Goal: Information Seeking & Learning: Learn about a topic

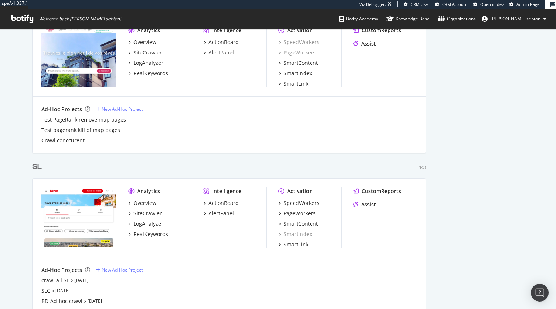
scroll to position [1664, 0]
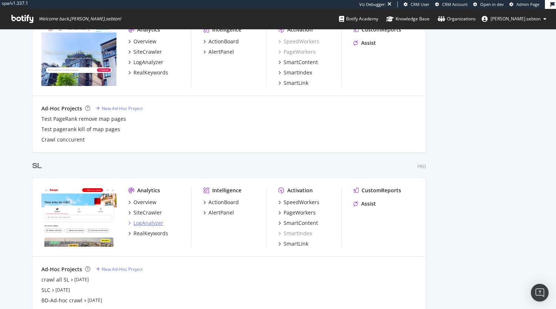
click at [150, 222] on div "LogAnalyzer" at bounding box center [149, 222] width 30 height 7
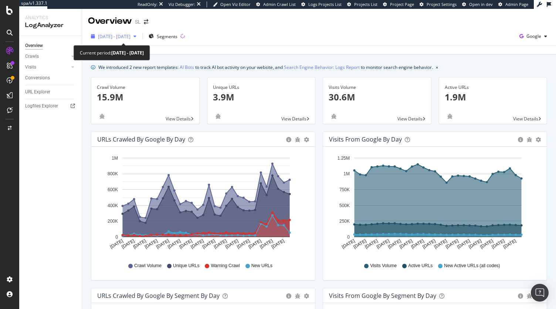
click at [131, 37] on span "2025 Jul. 24th - Aug. 22nd" at bounding box center [114, 36] width 33 height 6
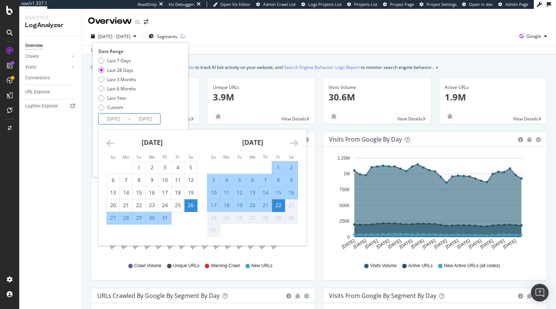
click at [149, 119] on input "2025/08/22" at bounding box center [146, 119] width 30 height 10
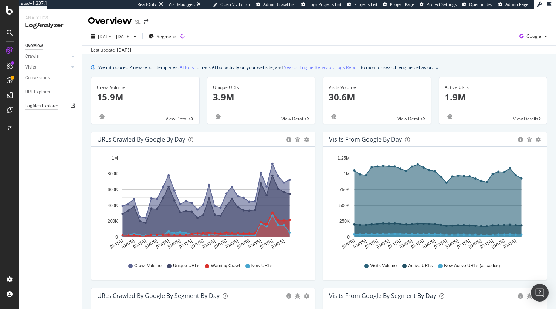
click at [39, 106] on div "Logfiles Explorer" at bounding box center [41, 106] width 33 height 8
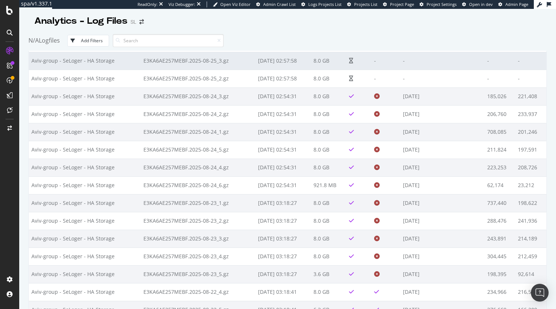
scroll to position [54, 0]
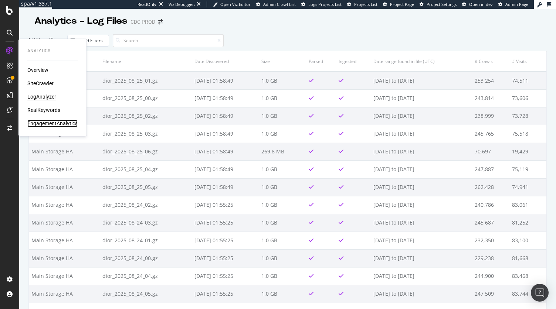
click at [45, 126] on div "EngagementAnalytics" at bounding box center [52, 122] width 50 height 7
